Goal: Information Seeking & Learning: Learn about a topic

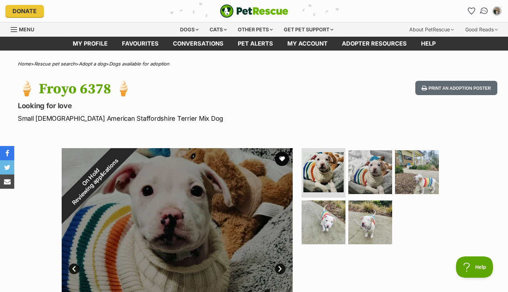
click at [485, 12] on img "Conversations" at bounding box center [484, 10] width 10 height 9
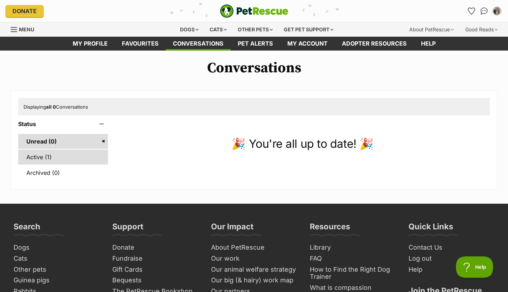
click at [93, 150] on link "Active (1)" at bounding box center [63, 157] width 90 height 15
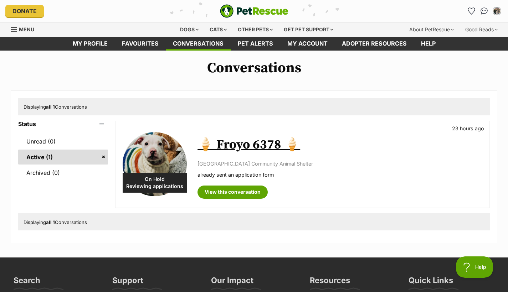
click at [254, 148] on link "🍦 Froyo 6378 🍦" at bounding box center [248, 145] width 103 height 16
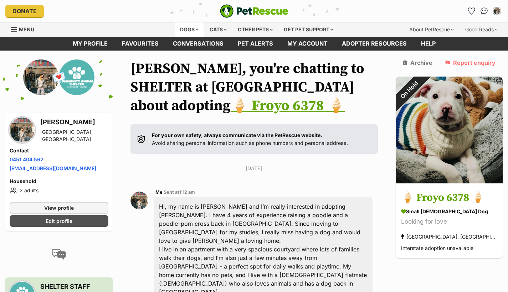
click at [192, 30] on div "Dogs" at bounding box center [189, 29] width 29 height 14
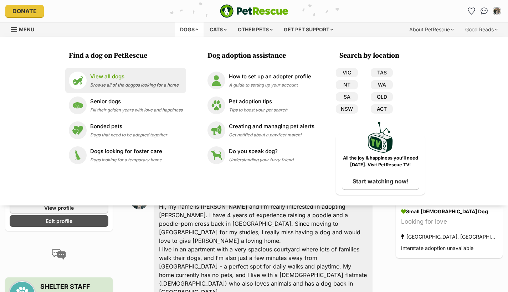
click at [132, 82] on span "Browse all of the doggos looking for a home" at bounding box center [134, 84] width 88 height 5
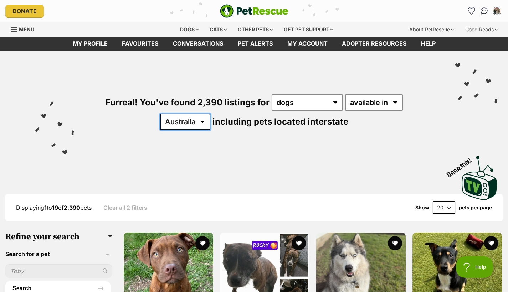
select select "VIC"
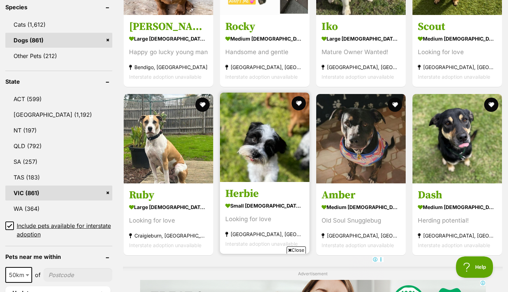
scroll to position [322, 0]
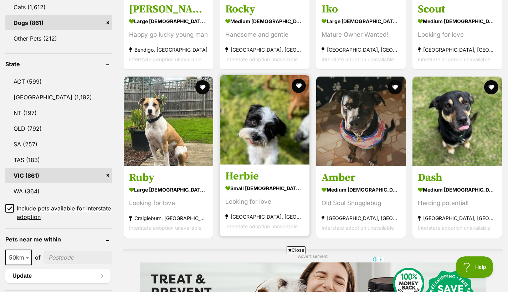
click at [281, 183] on link "Herbie small [DEMOGRAPHIC_DATA] Dog Looking for love [GEOGRAPHIC_DATA], [GEOGRA…" at bounding box center [264, 200] width 89 height 72
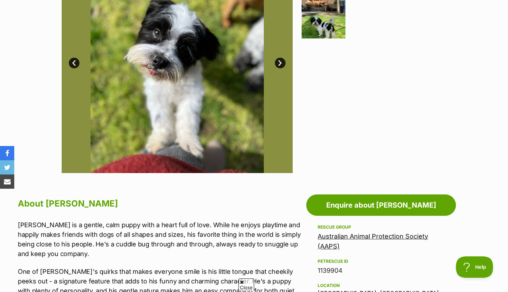
scroll to position [149, 0]
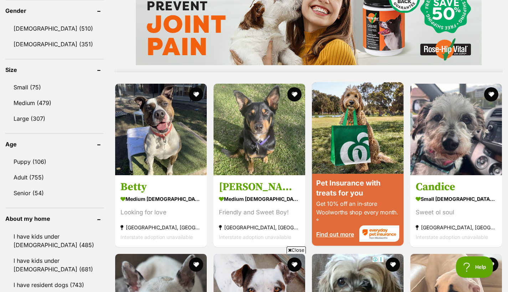
scroll to position [627, 0]
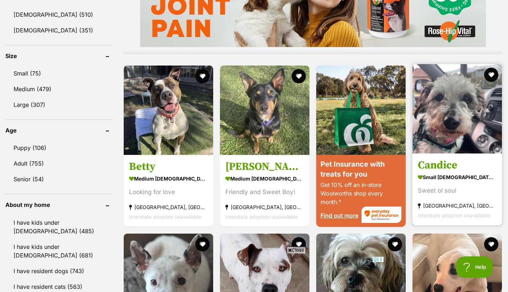
click at [473, 196] on section "small female Dog Sweet ol soul Altona North, VIC Interstate adoption unavailable" at bounding box center [457, 196] width 79 height 48
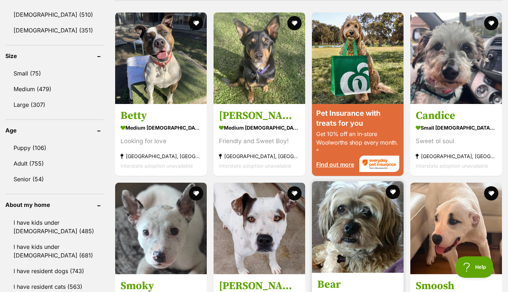
click at [377, 278] on h3 "Bear" at bounding box center [357, 285] width 81 height 14
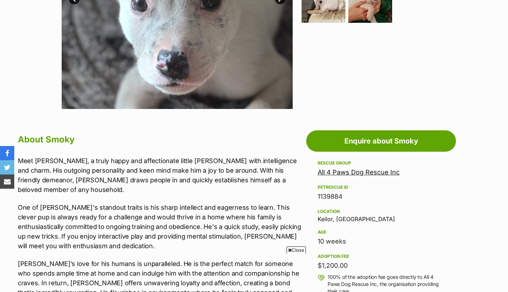
scroll to position [124, 0]
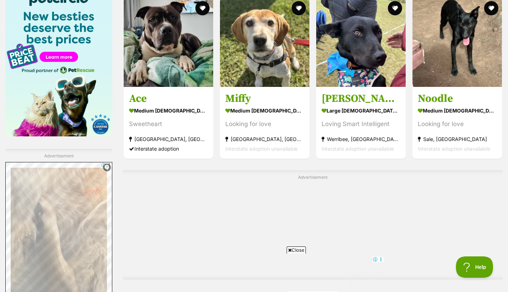
scroll to position [1124, 0]
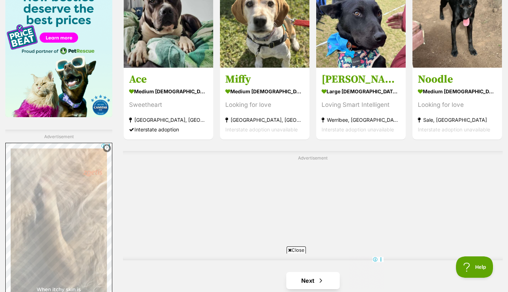
click at [325, 272] on link "Next" at bounding box center [312, 280] width 53 height 17
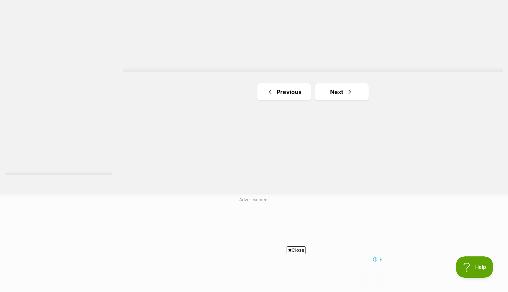
scroll to position [1266, 0]
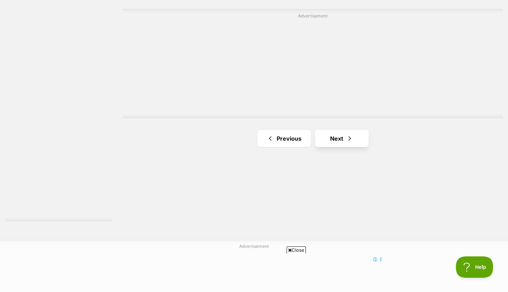
click at [352, 137] on span "Next page" at bounding box center [349, 138] width 7 height 9
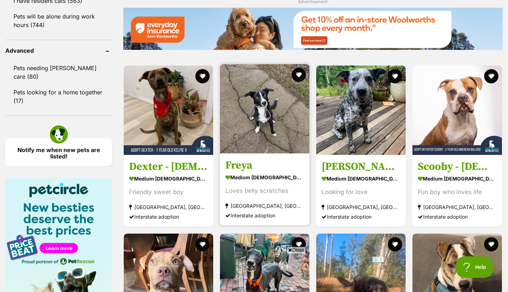
scroll to position [914, 0]
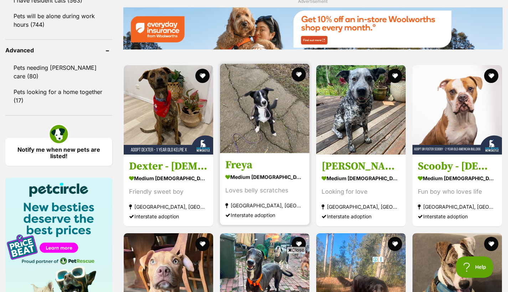
click at [290, 170] on h3 "Freya" at bounding box center [264, 165] width 79 height 14
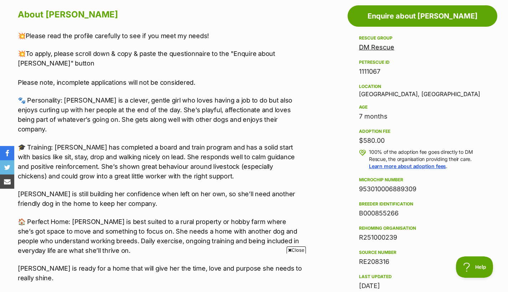
scroll to position [211, 0]
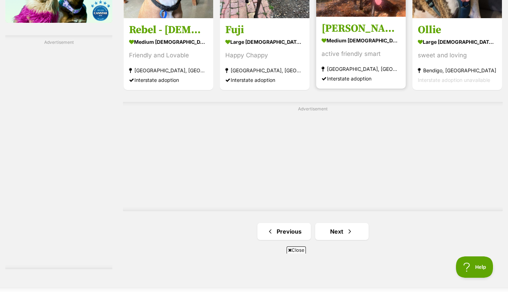
scroll to position [1229, 0]
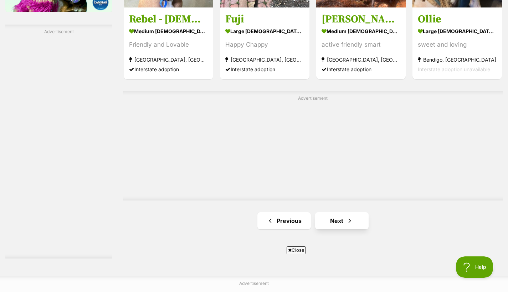
click at [352, 217] on span "Next page" at bounding box center [349, 221] width 7 height 9
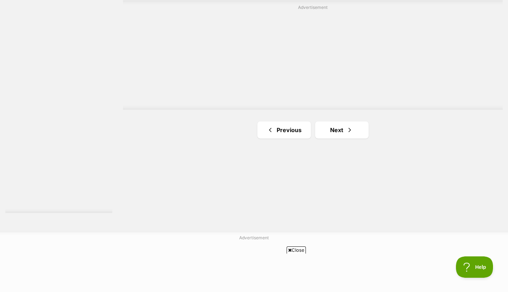
scroll to position [1275, 0]
click at [345, 125] on link "Next" at bounding box center [341, 129] width 53 height 17
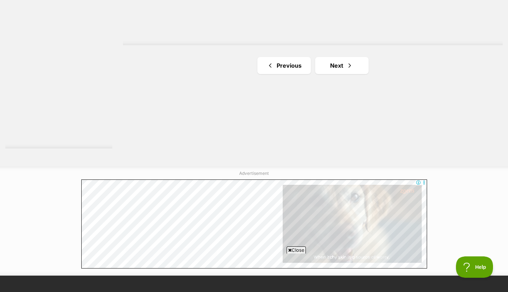
scroll to position [1342, 0]
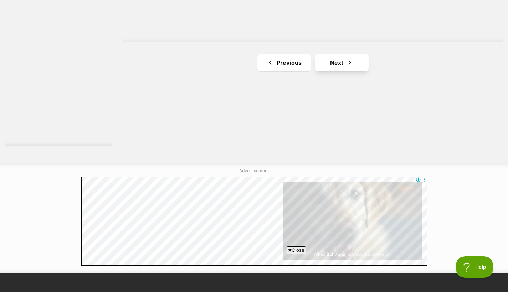
click at [330, 61] on link "Next" at bounding box center [341, 62] width 53 height 17
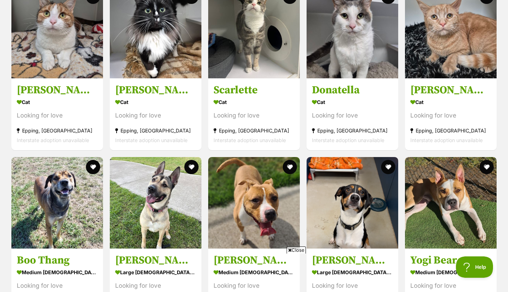
scroll to position [2232, 0]
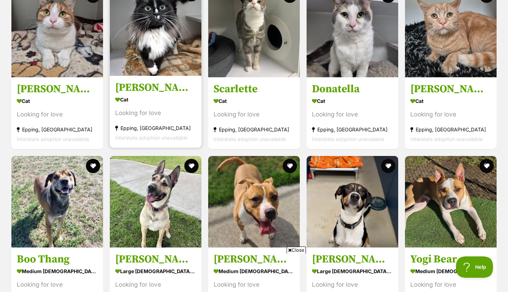
click at [178, 121] on section "Cat Looking for love Epping, VIC Interstate adoption unavailable" at bounding box center [155, 118] width 81 height 48
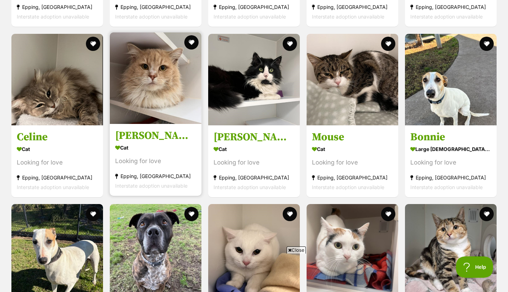
scroll to position [1160, 0]
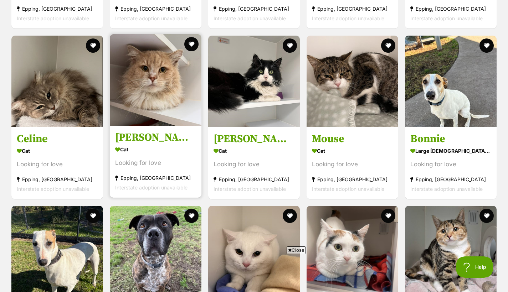
click at [165, 81] on img at bounding box center [156, 80] width 92 height 92
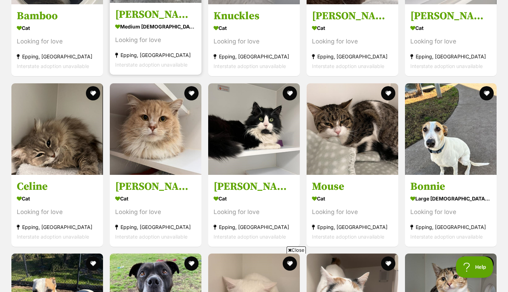
scroll to position [1141, 0]
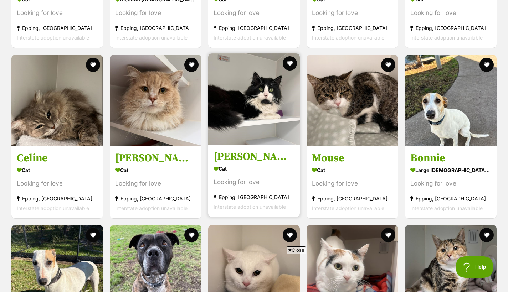
click at [274, 152] on h3 "Lanigan" at bounding box center [253, 157] width 81 height 14
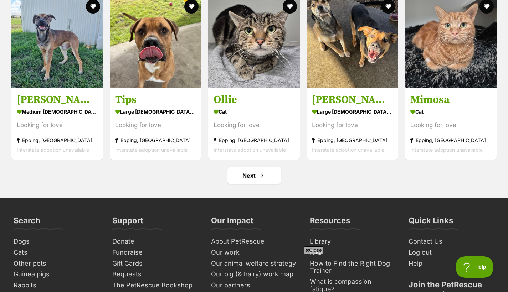
scroll to position [2572, 0]
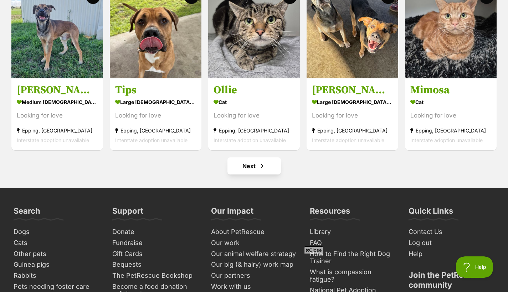
click at [257, 166] on link "Next" at bounding box center [253, 165] width 53 height 17
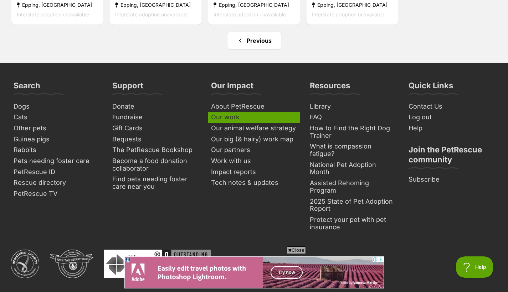
scroll to position [1171, 0]
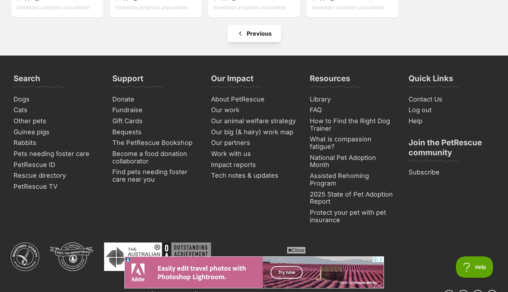
click at [266, 36] on link "Previous" at bounding box center [253, 33] width 53 height 17
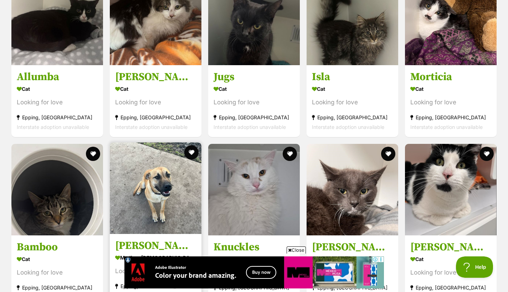
scroll to position [879, 0]
